Goal: Check status: Check status

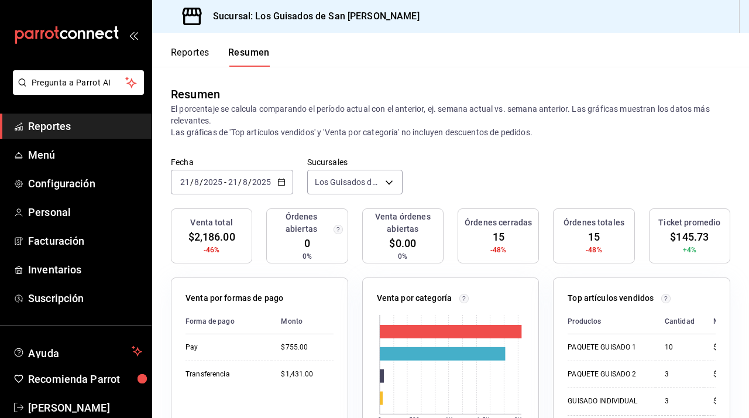
click at [280, 184] on icon "button" at bounding box center [282, 182] width 8 height 8
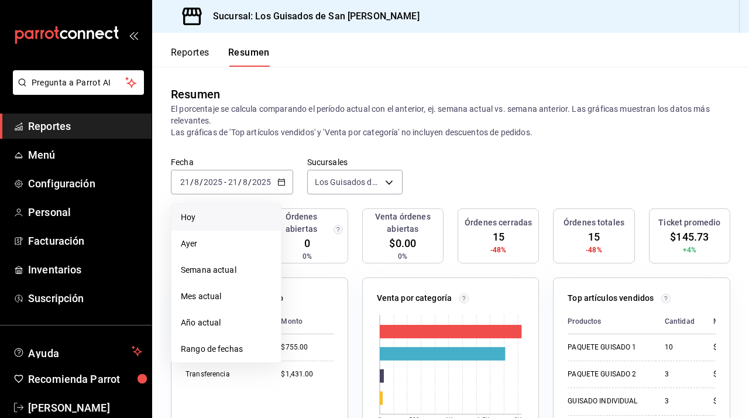
click at [241, 220] on span "Hoy" at bounding box center [226, 217] width 91 height 12
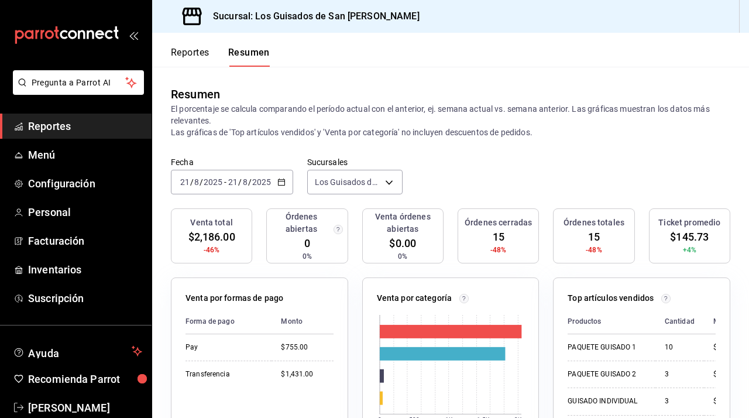
click at [186, 54] on button "Reportes" at bounding box center [190, 57] width 39 height 20
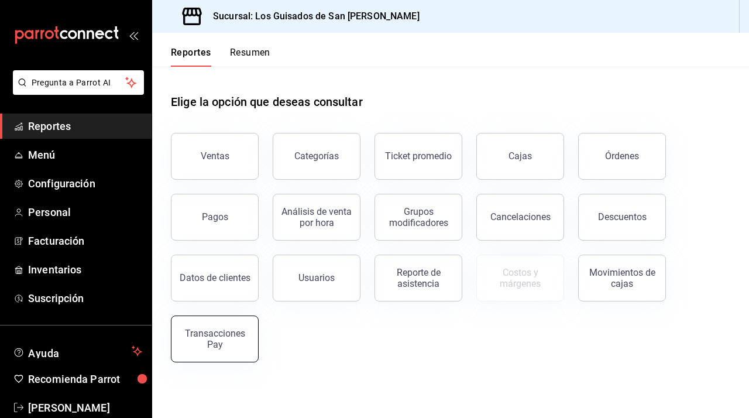
click at [218, 346] on div "Transacciones Pay" at bounding box center [215, 339] width 73 height 22
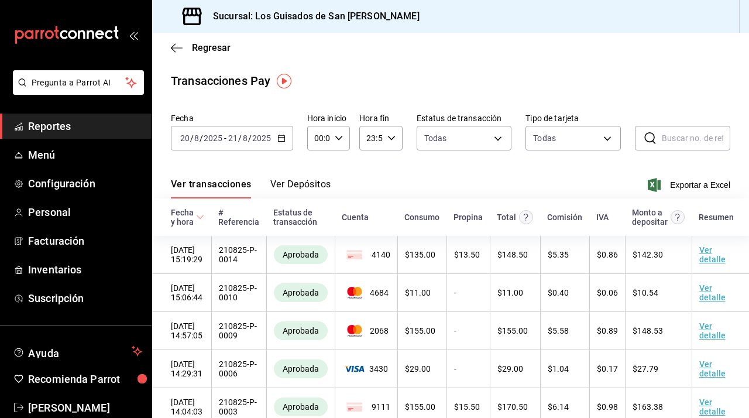
click at [307, 181] on button "Ver Depósitos" at bounding box center [300, 189] width 61 height 20
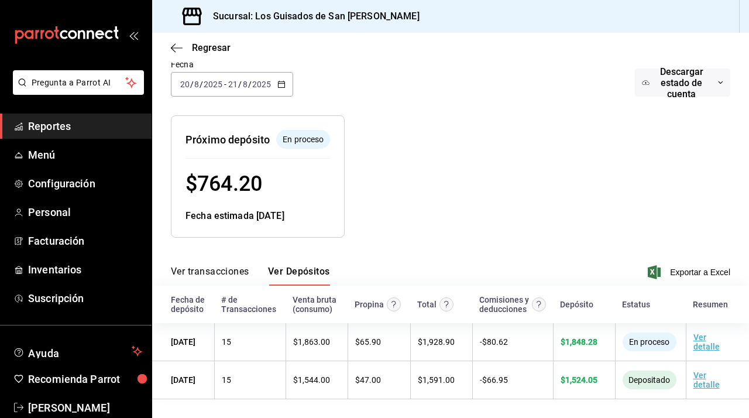
scroll to position [87, 0]
click at [183, 46] on span "Regresar" at bounding box center [201, 47] width 60 height 11
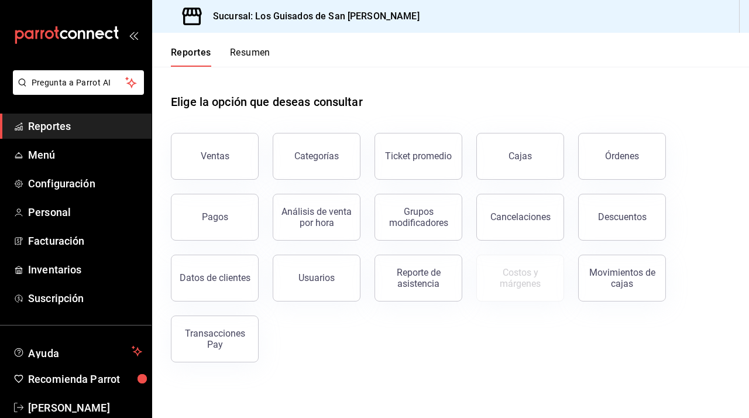
click at [249, 47] on button "Resumen" at bounding box center [250, 57] width 40 height 20
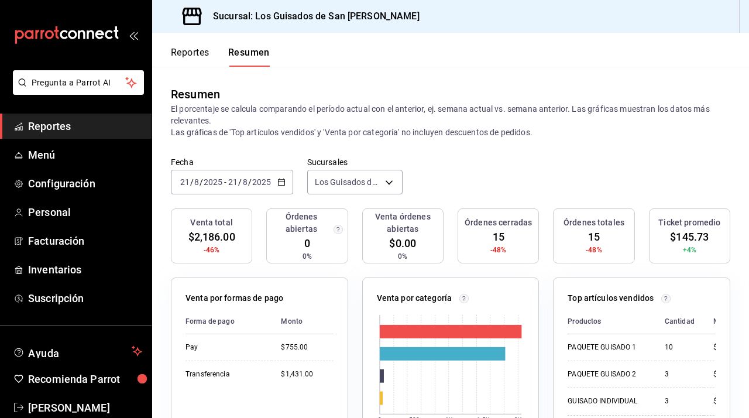
click at [272, 190] on div "2025-08-21 21 / 8 / 2025 - 2025-08-21 21 / 8 / 2025" at bounding box center [232, 182] width 122 height 25
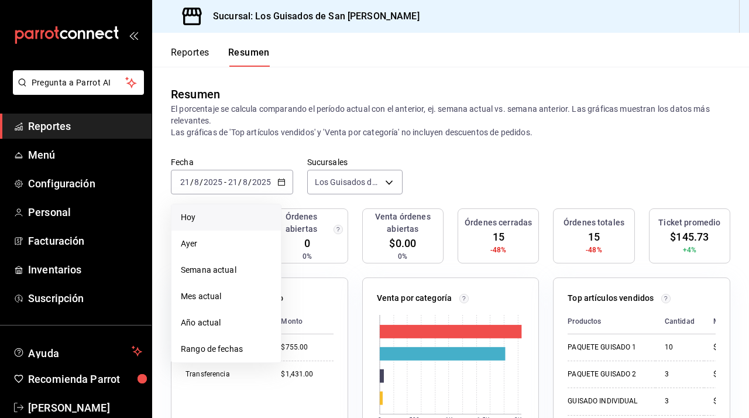
click at [232, 212] on span "Hoy" at bounding box center [226, 217] width 91 height 12
